Goal: Task Accomplishment & Management: Manage account settings

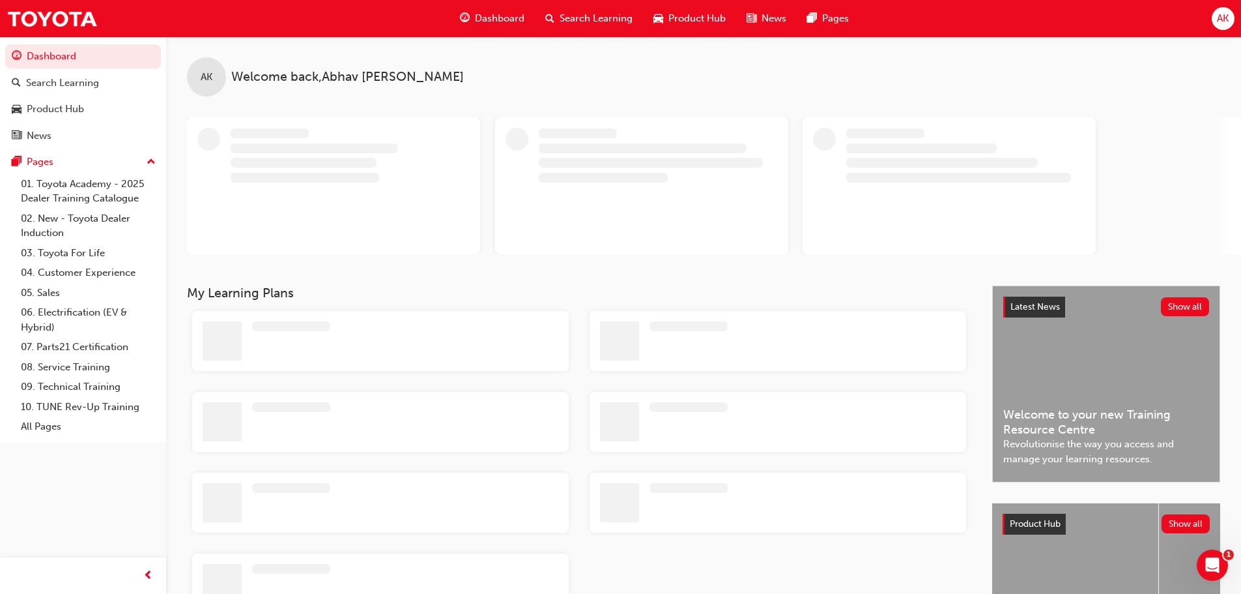
click at [1235, 15] on div "Dashboard Search Learning Product Hub News Pages AK" at bounding box center [620, 18] width 1241 height 37
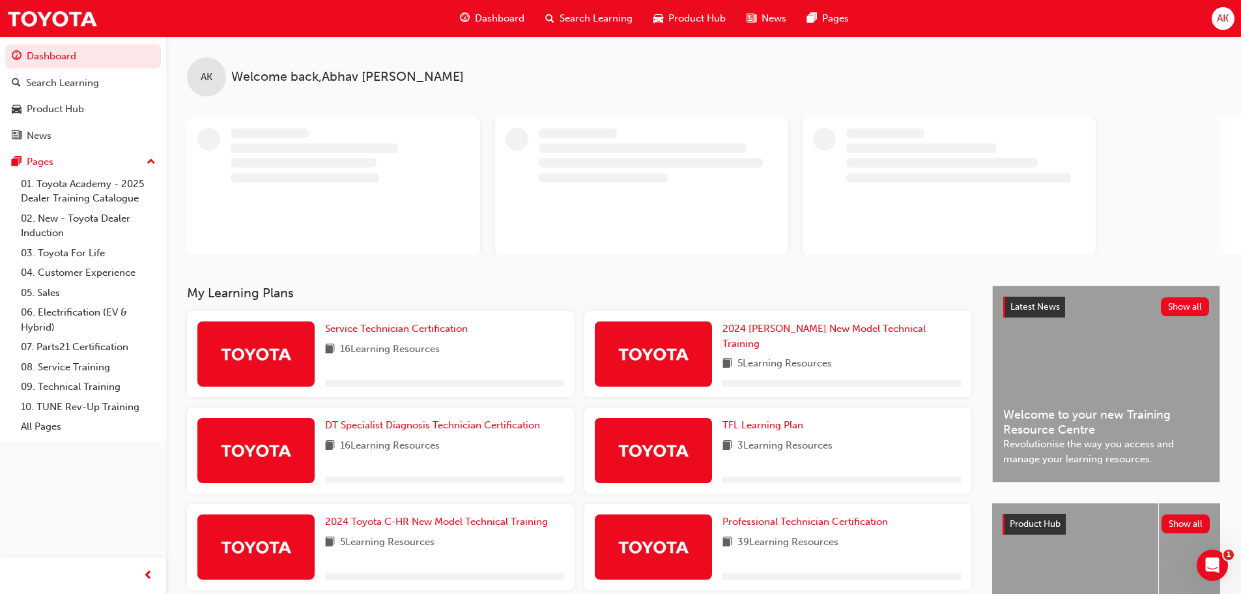
click at [1228, 22] on div "AK" at bounding box center [1223, 18] width 23 height 23
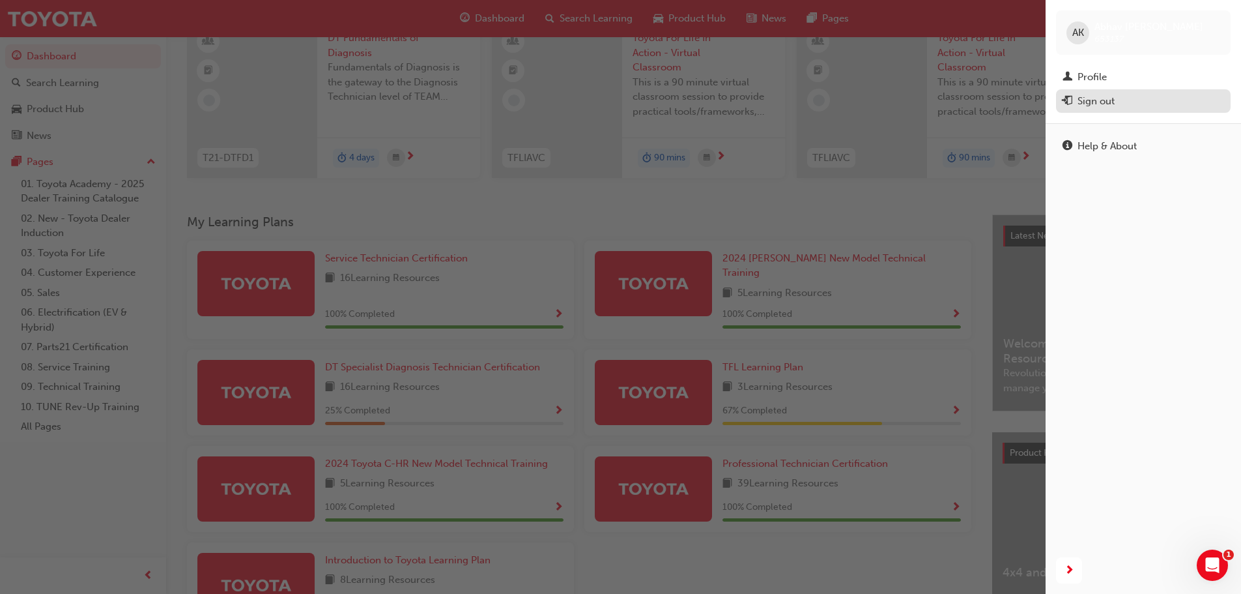
scroll to position [130, 0]
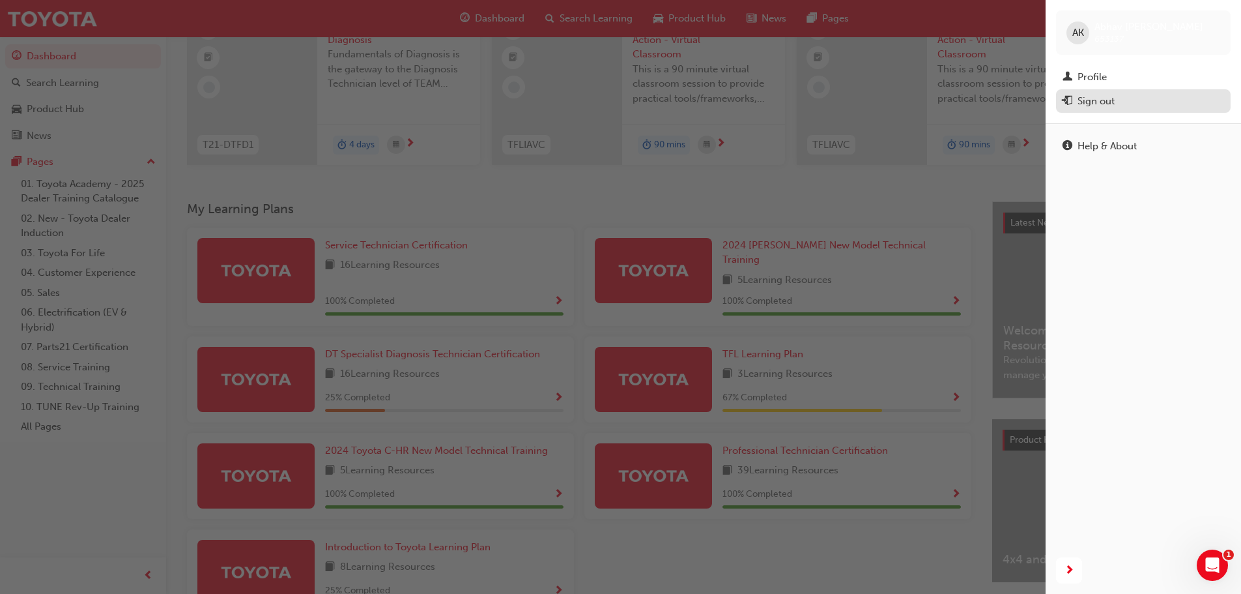
click at [1104, 95] on div "Sign out" at bounding box center [1096, 101] width 37 height 15
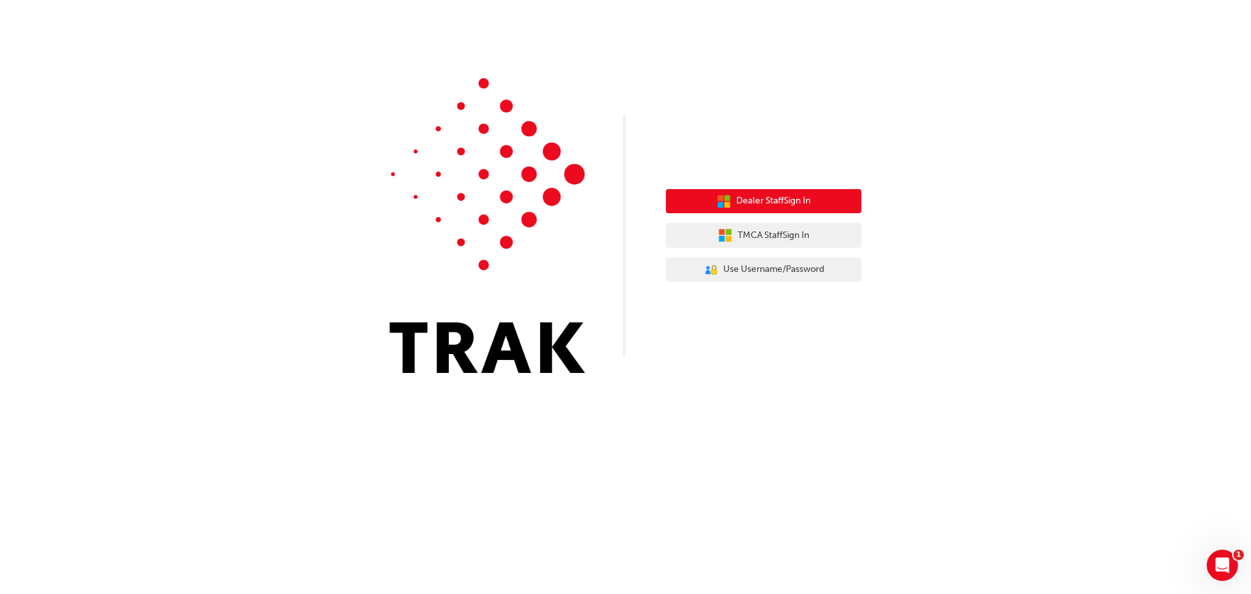
click at [826, 205] on button "Dealer Staff Sign In" at bounding box center [763, 201] width 195 height 25
